Goal: Information Seeking & Learning: Learn about a topic

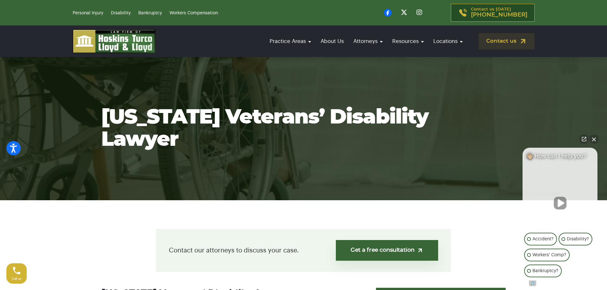
click at [590, 142] on button "Close Intaker Chat Widget" at bounding box center [594, 139] width 9 height 9
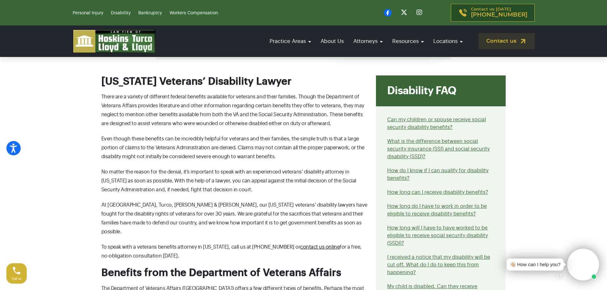
scroll to position [382, 0]
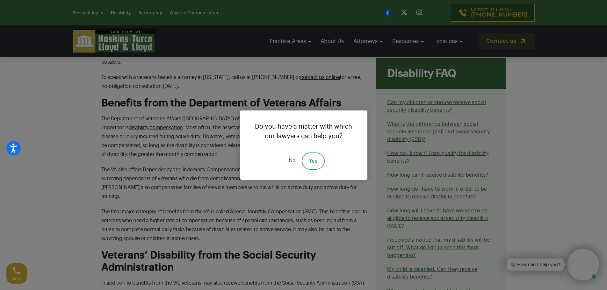
click at [291, 162] on link "No" at bounding box center [291, 161] width 19 height 17
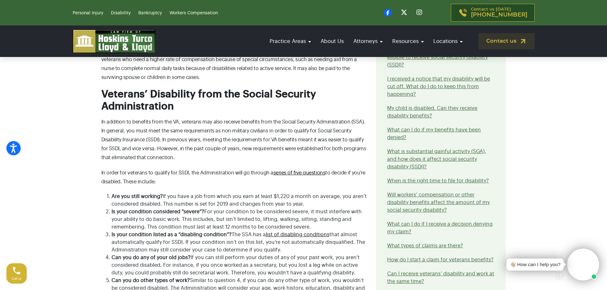
scroll to position [552, 0]
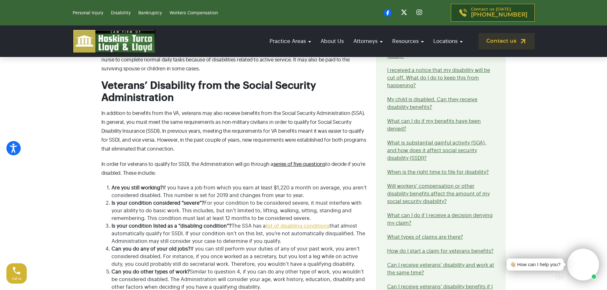
click at [300, 224] on link "list of disabling conditions" at bounding box center [298, 226] width 64 height 5
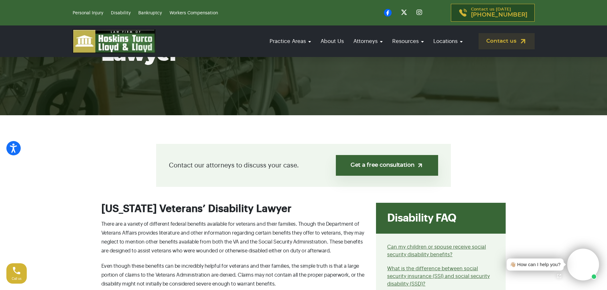
scroll to position [0, 0]
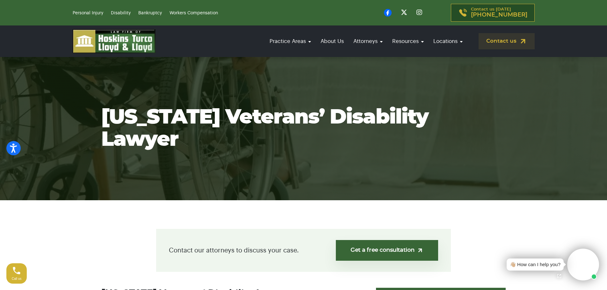
click at [211, 108] on section "Florida Veterans’ Disability Lawyer" at bounding box center [303, 128] width 607 height 143
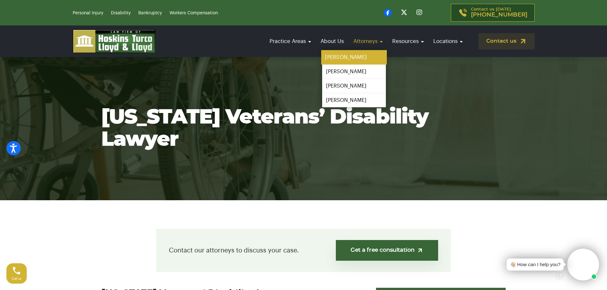
click at [346, 59] on link "[PERSON_NAME]" at bounding box center [354, 57] width 66 height 14
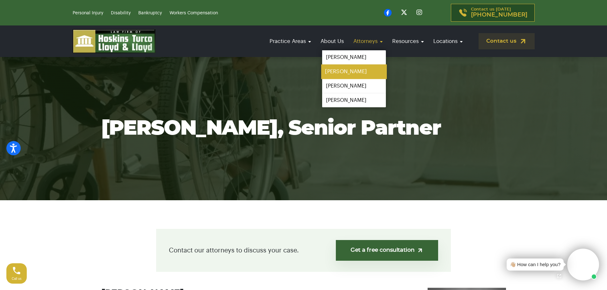
click at [335, 72] on link "[PERSON_NAME]" at bounding box center [354, 72] width 66 height 14
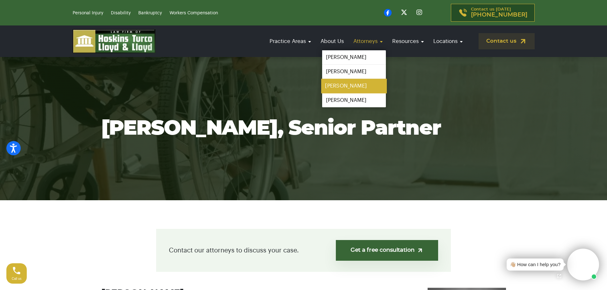
click at [339, 85] on link "[PERSON_NAME]" at bounding box center [354, 86] width 66 height 14
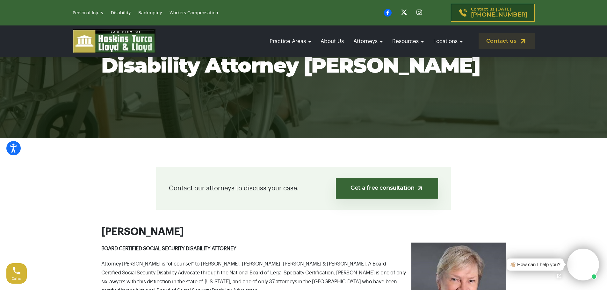
scroll to position [42, 0]
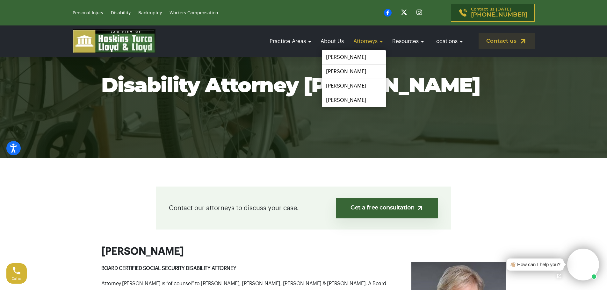
click at [376, 40] on link "Attorneys" at bounding box center [368, 41] width 36 height 18
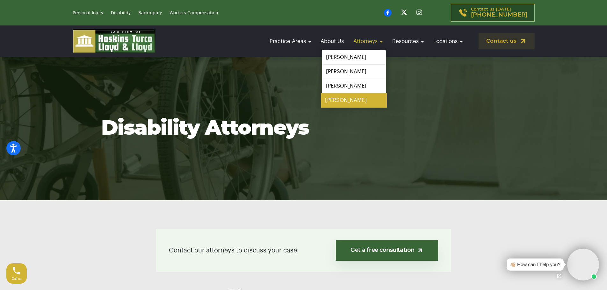
click at [339, 99] on link "[PERSON_NAME]" at bounding box center [354, 100] width 66 height 14
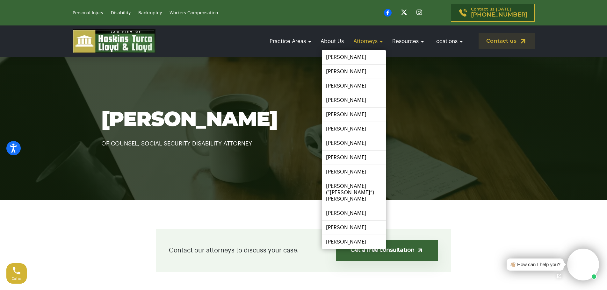
click at [372, 41] on link "Attorneys" at bounding box center [368, 41] width 36 height 18
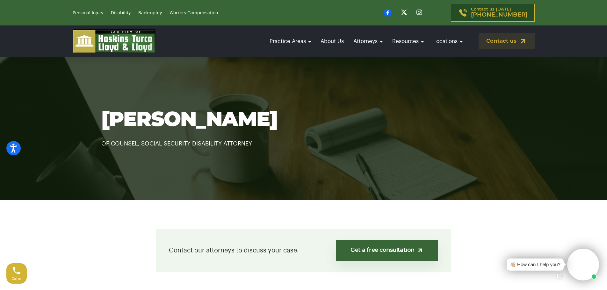
click at [499, 86] on section "[PERSON_NAME] OF COUNSEL, SOCIAL SECURITY DISABILITY ATTORNEY" at bounding box center [303, 128] width 607 height 143
click at [445, 96] on section "Randy Zeldin OF COUNSEL, SOCIAL SECURITY DISABILITY ATTORNEY" at bounding box center [303, 128] width 607 height 143
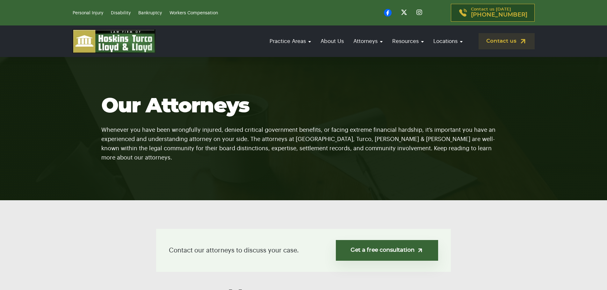
click at [277, 77] on section "Our Attorneys Whenever you have been wrongfully injured, denied critical govern…" at bounding box center [303, 128] width 607 height 143
